Goal: Information Seeking & Learning: Learn about a topic

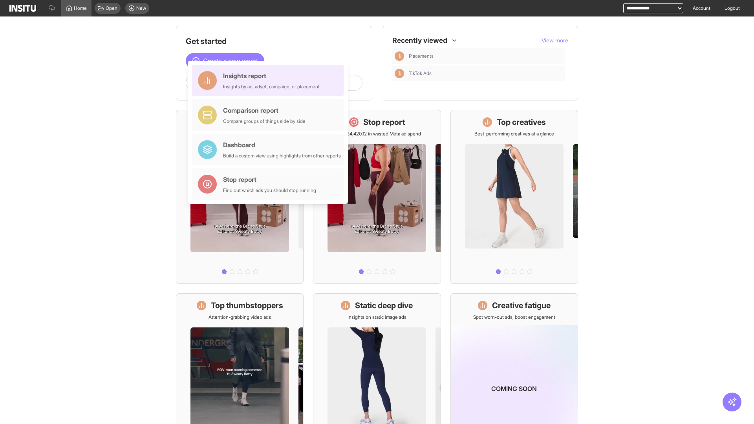
click at [270, 81] on div "Insights report Insights by ad, adset, campaign, or placement" at bounding box center [271, 80] width 97 height 19
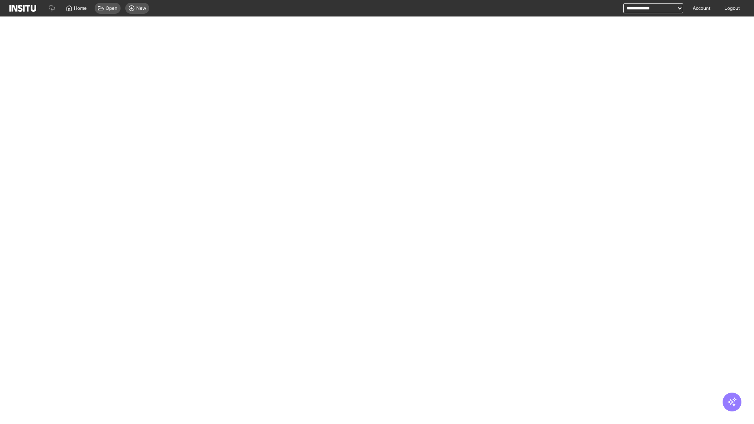
select select "**"
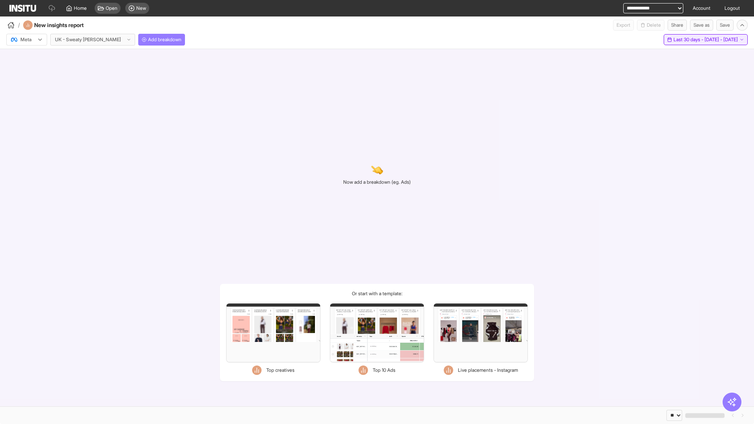
click at [691, 40] on span "Last 30 days - [DATE] - [DATE]" at bounding box center [706, 40] width 64 height 6
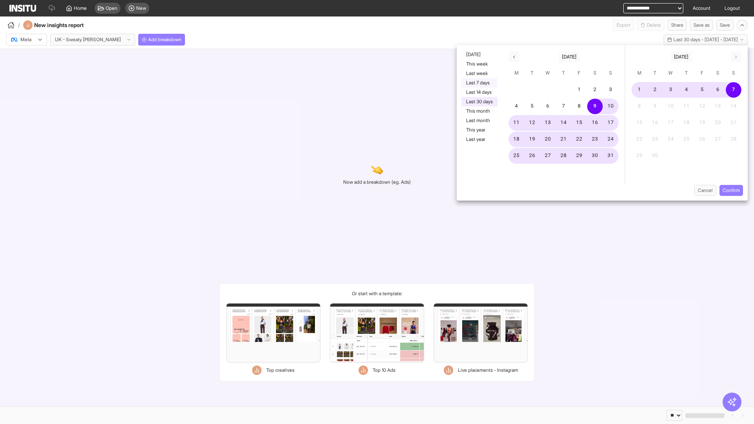
click at [479, 83] on button "Last 7 days" at bounding box center [480, 82] width 36 height 9
